Goal: Task Accomplishment & Management: Use online tool/utility

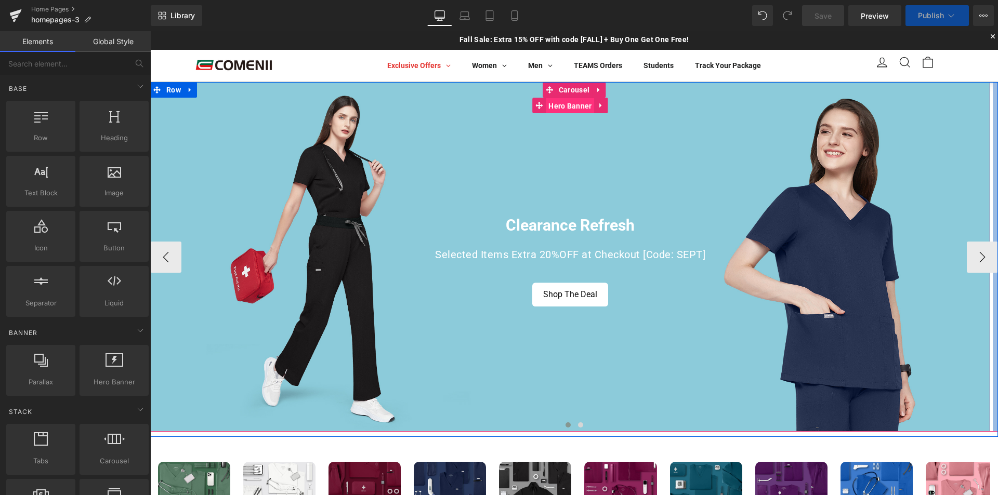
click at [572, 109] on span "Hero Banner" at bounding box center [570, 106] width 48 height 16
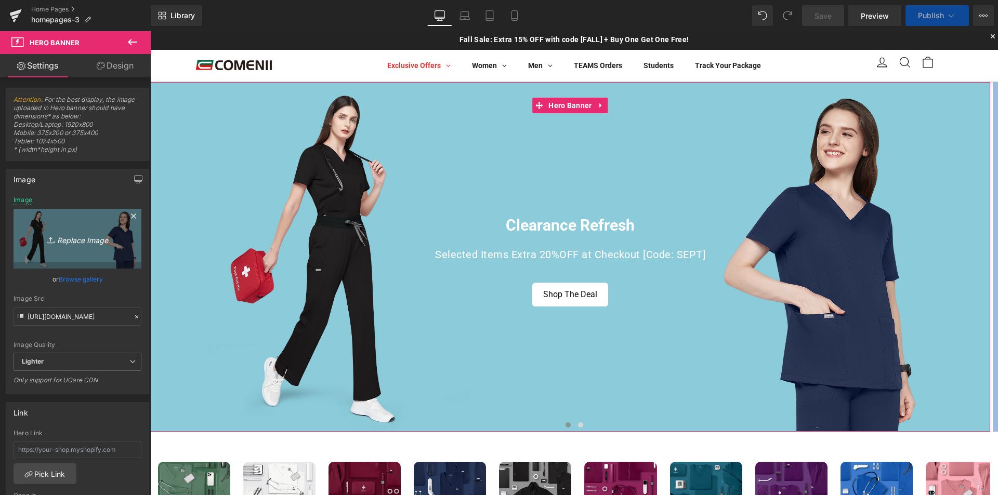
click at [92, 242] on icon "Replace Image" at bounding box center [77, 238] width 83 height 13
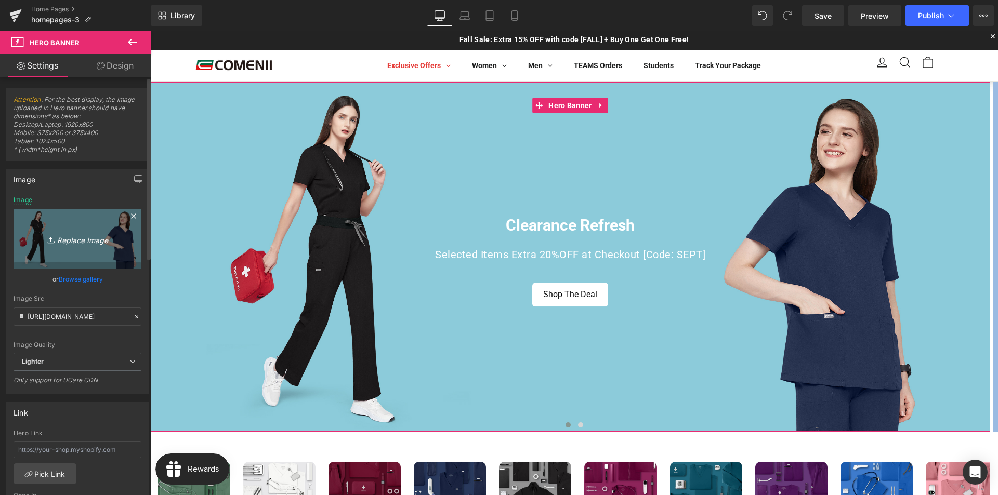
type input "C:\fakepath\首页焕新banner-电脑.jpg"
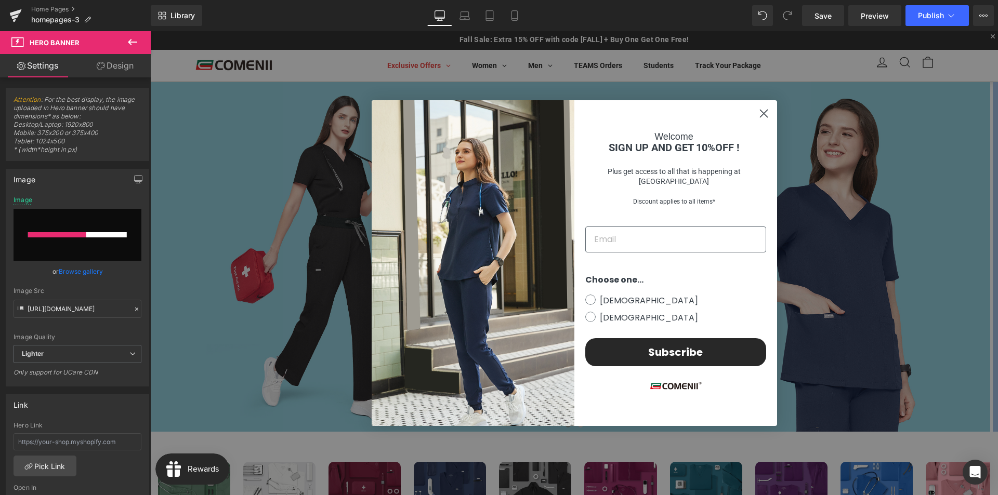
click at [759, 115] on circle "Close dialog" at bounding box center [762, 113] width 17 height 17
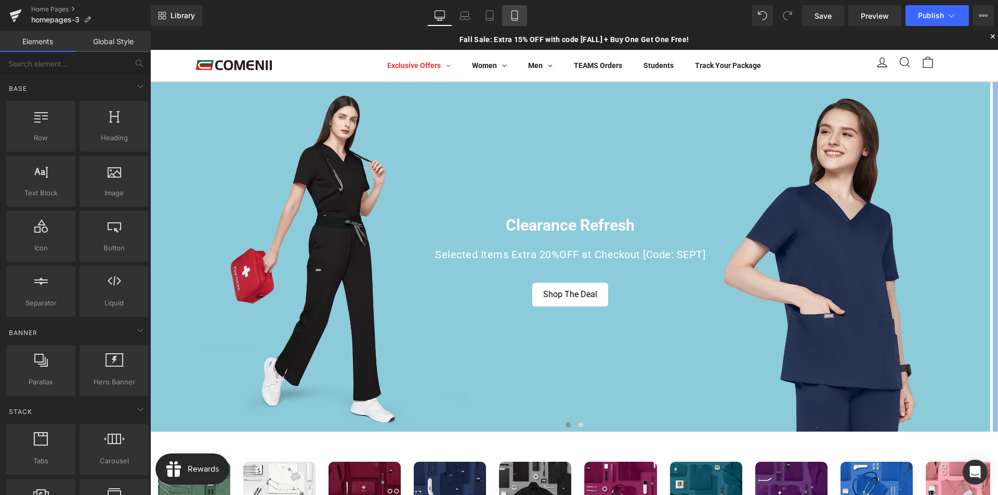
click at [522, 19] on link "Mobile" at bounding box center [514, 15] width 25 height 21
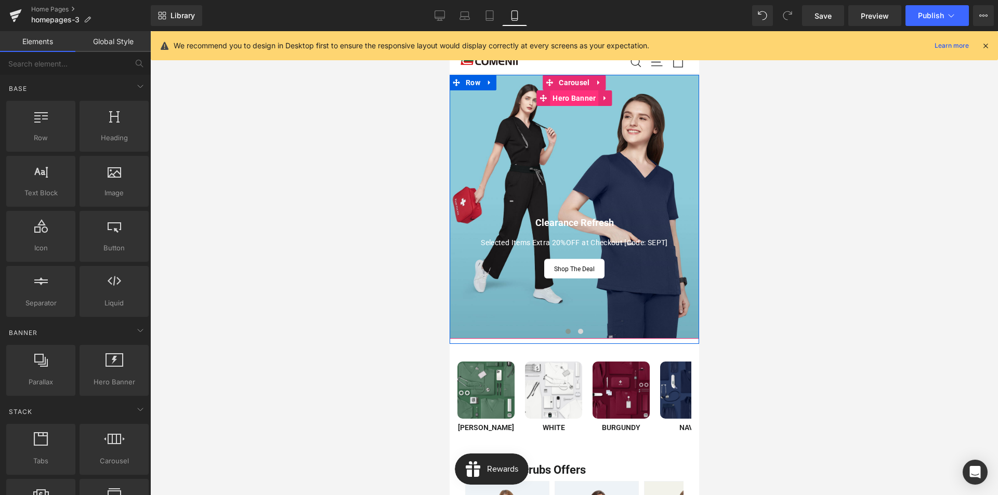
click at [572, 100] on span "Hero Banner" at bounding box center [573, 98] width 48 height 16
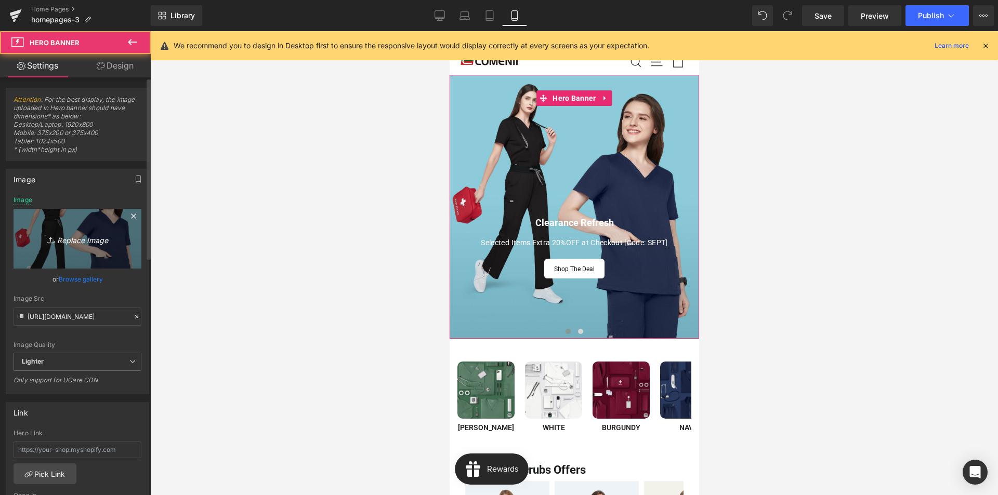
click at [76, 236] on icon "Replace Image" at bounding box center [77, 238] width 83 height 13
type input "C:\fakepath\首页焕新banner-手机.jpg"
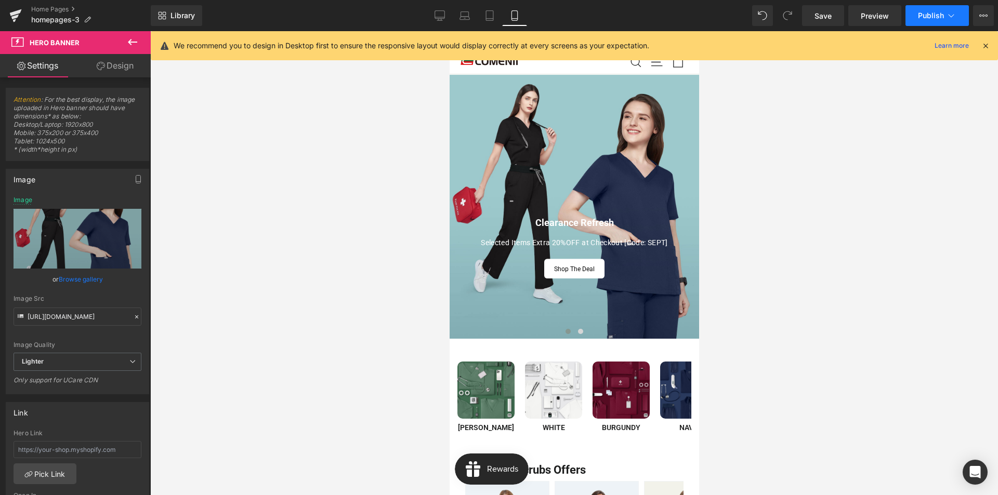
click at [916, 15] on button "Publish" at bounding box center [936, 15] width 63 height 21
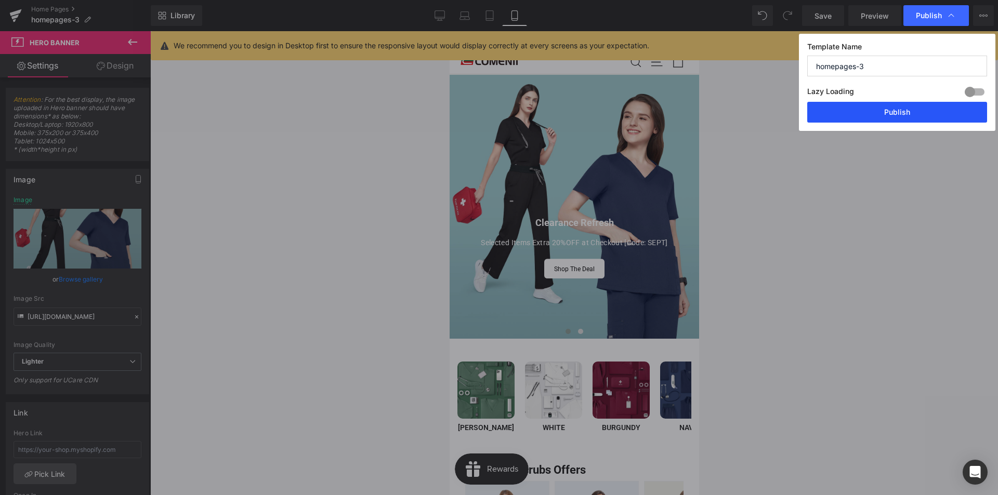
click at [863, 114] on button "Publish" at bounding box center [897, 112] width 180 height 21
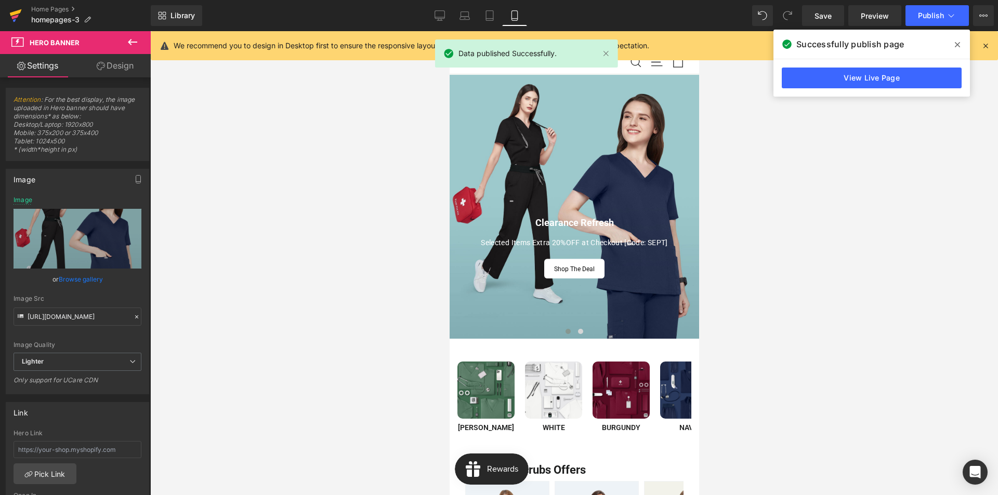
click at [18, 17] on icon at bounding box center [15, 16] width 12 height 26
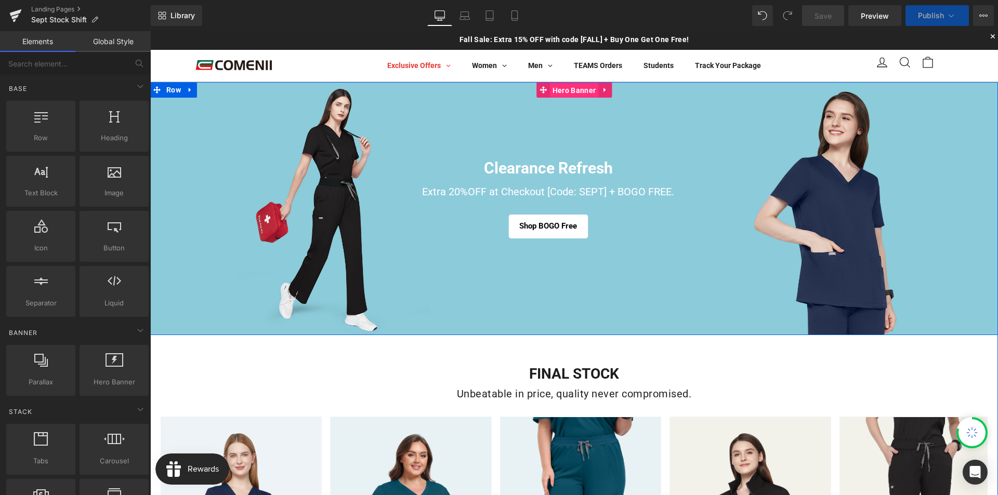
click at [556, 91] on span "Hero Banner" at bounding box center [574, 91] width 48 height 16
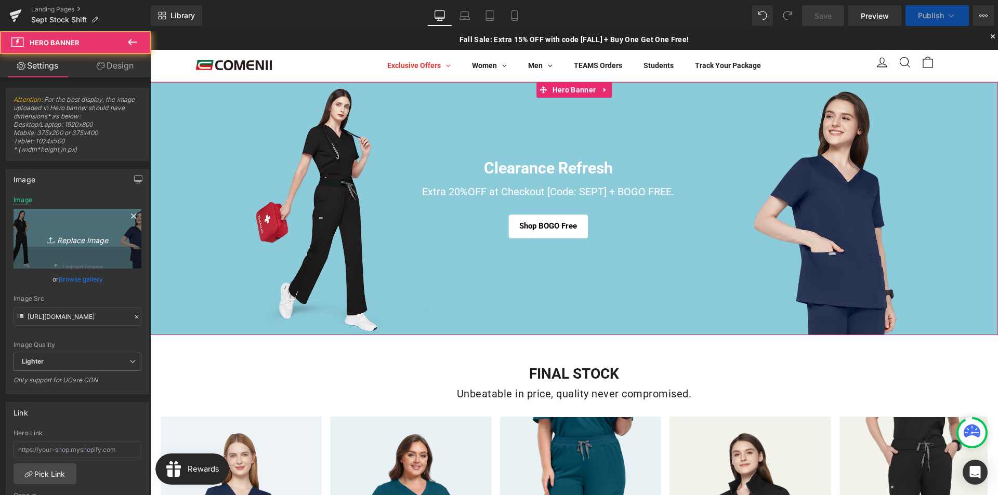
click at [89, 230] on link "Replace Image" at bounding box center [78, 239] width 128 height 60
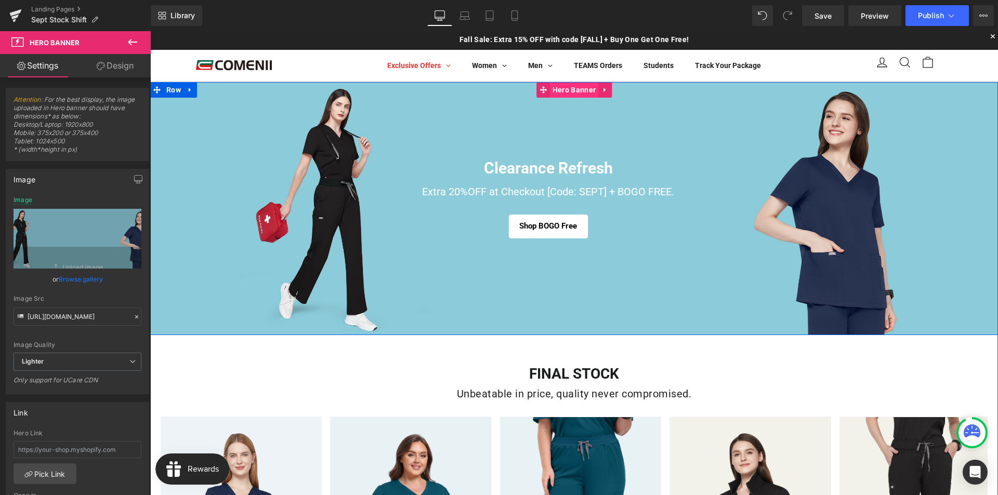
click at [562, 94] on span "Hero Banner" at bounding box center [574, 90] width 48 height 16
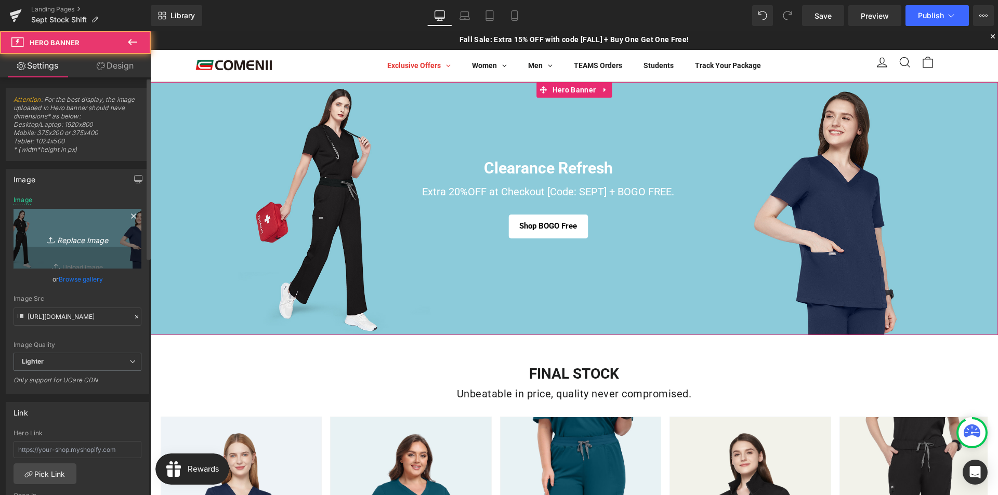
click at [52, 245] on icon at bounding box center [52, 240] width 10 height 10
type input "C:\fakepath\活动页banner-电脑.jpg"
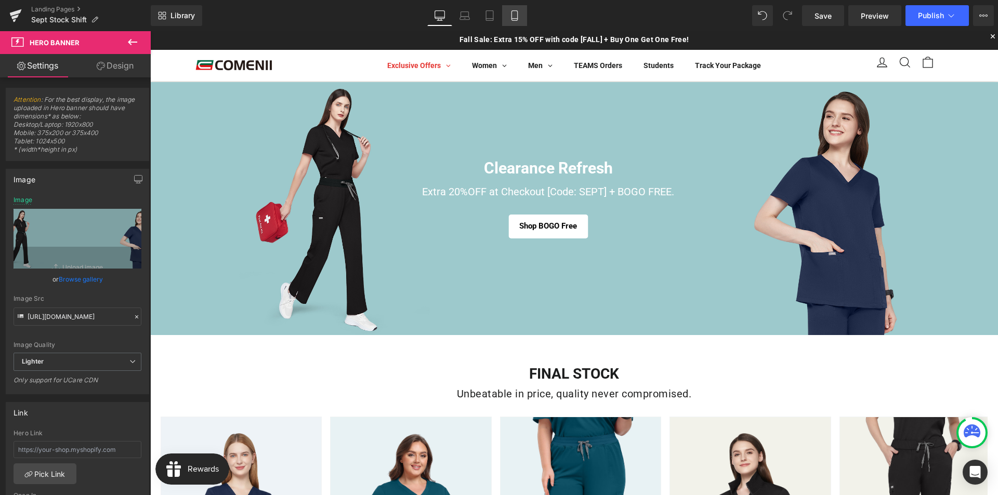
click at [516, 19] on icon at bounding box center [514, 19] width 6 height 0
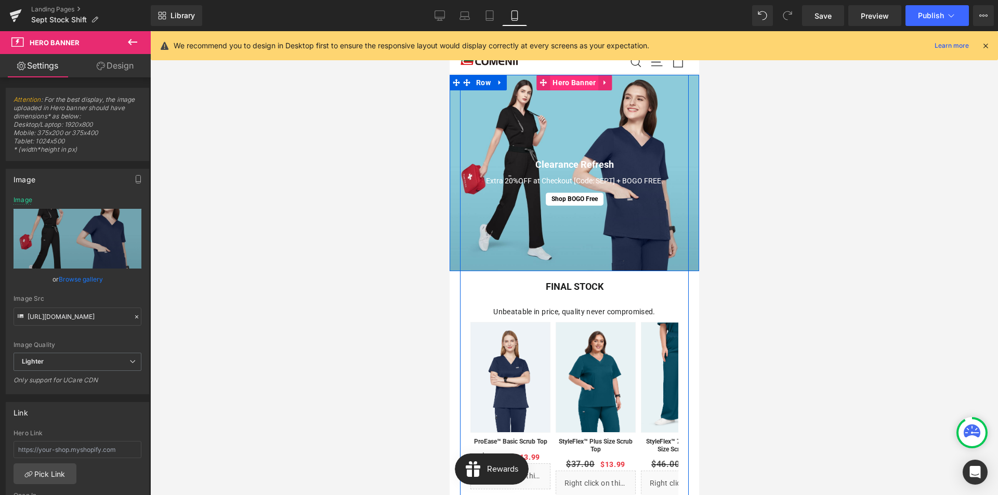
click at [578, 85] on span "Hero Banner" at bounding box center [573, 83] width 48 height 16
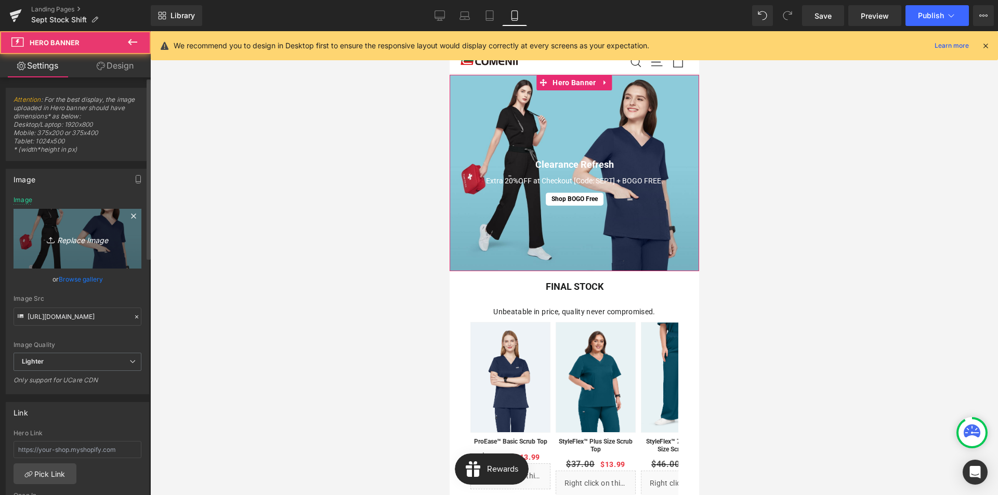
click at [86, 238] on icon "Replace Image" at bounding box center [77, 238] width 83 height 13
type input "C:\fakepath\活动页banner-手机.jpg"
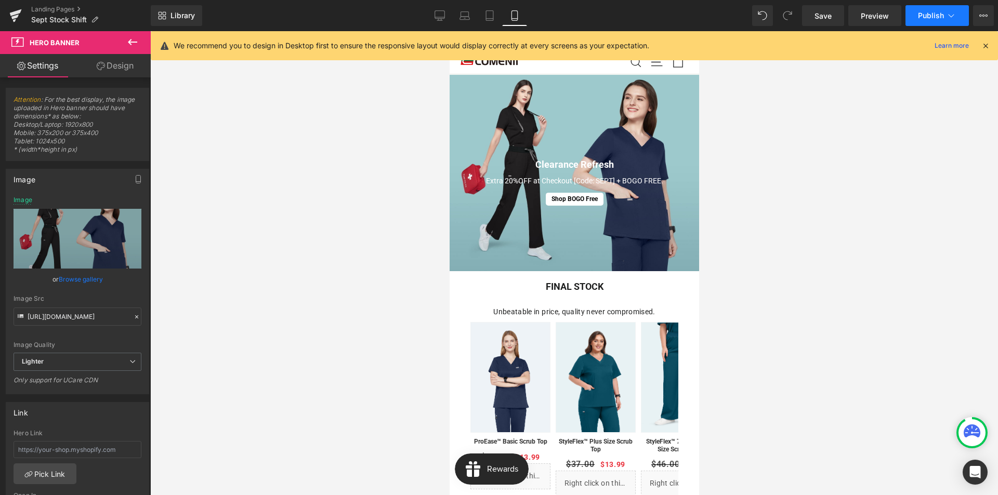
click at [923, 22] on button "Publish" at bounding box center [936, 15] width 63 height 21
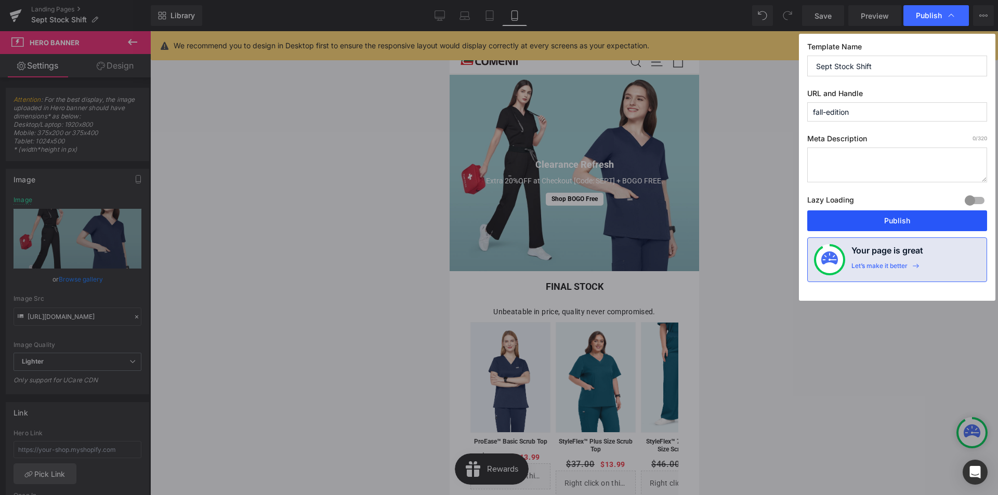
click at [866, 222] on button "Publish" at bounding box center [897, 220] width 180 height 21
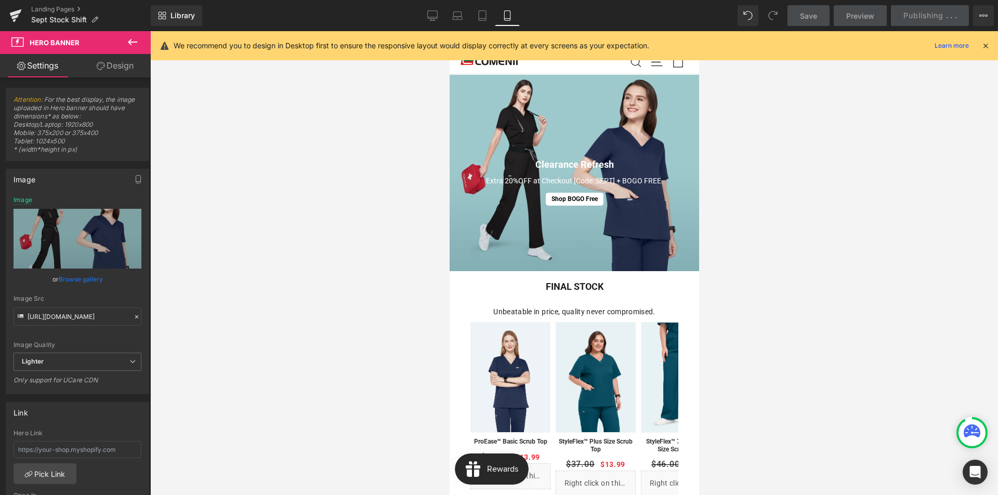
click at [987, 43] on icon at bounding box center [984, 45] width 9 height 9
